Goal: Task Accomplishment & Management: Complete application form

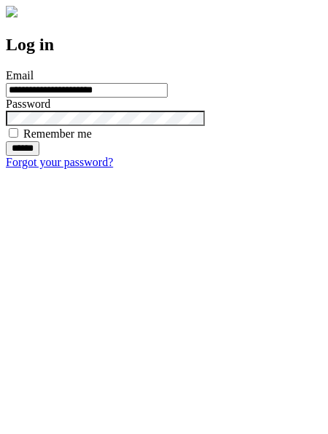
type input "**********"
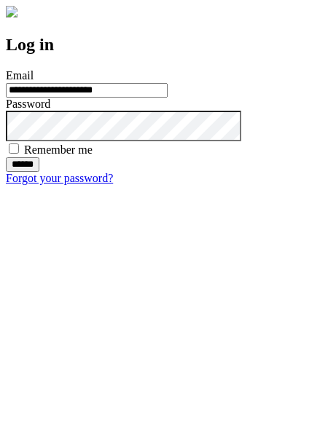
click at [39, 172] on input "******" at bounding box center [22, 164] width 33 height 15
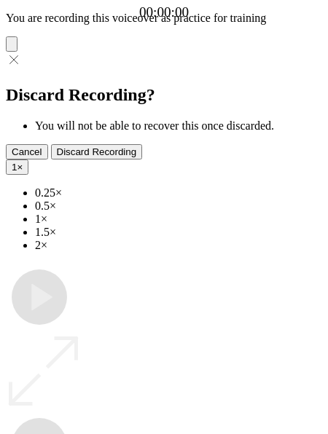
type input "**********"
